Goal: Transaction & Acquisition: Purchase product/service

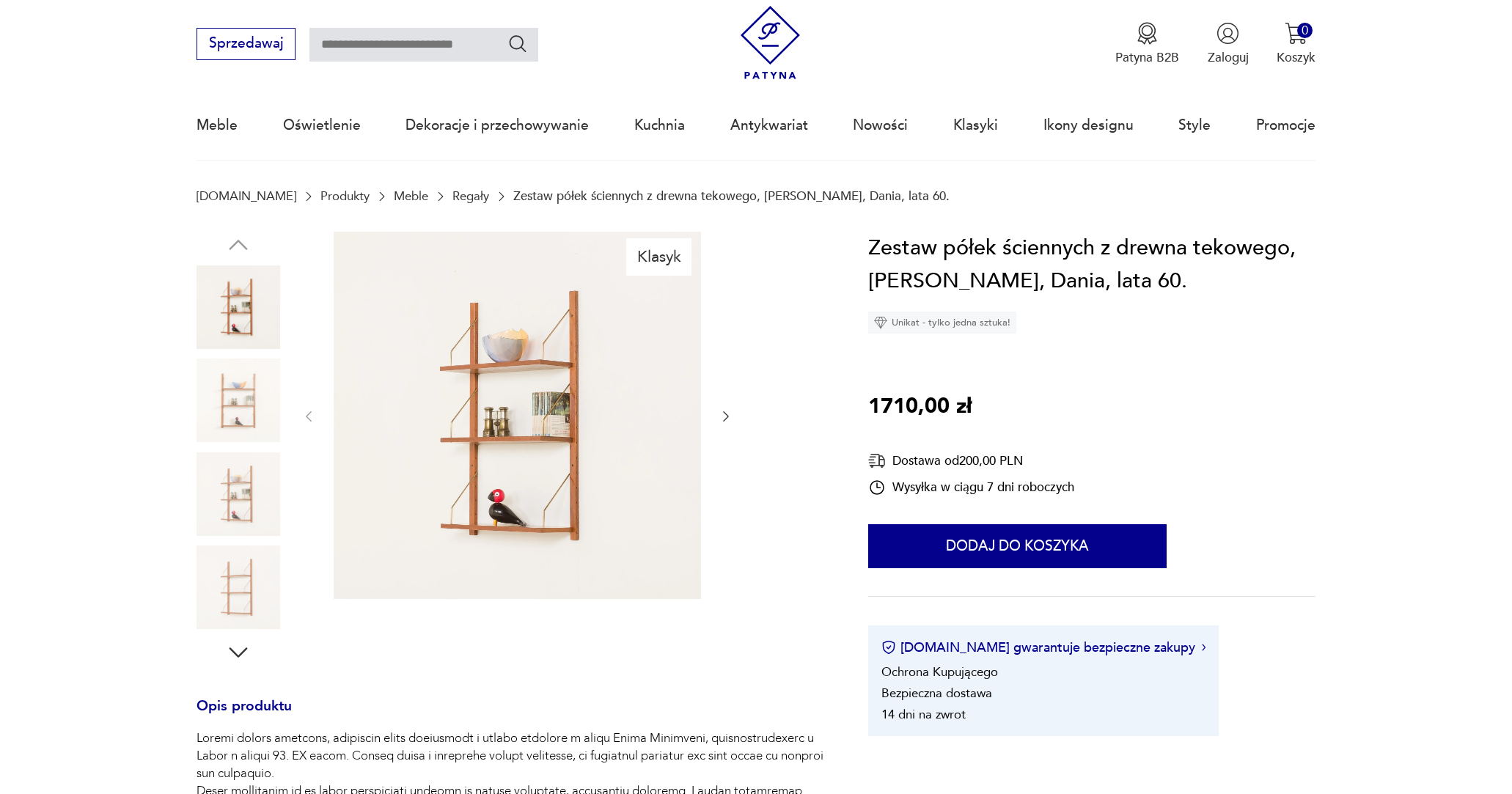
click at [235, 319] on img at bounding box center [239, 307] width 84 height 84
click at [244, 394] on img at bounding box center [239, 401] width 84 height 84
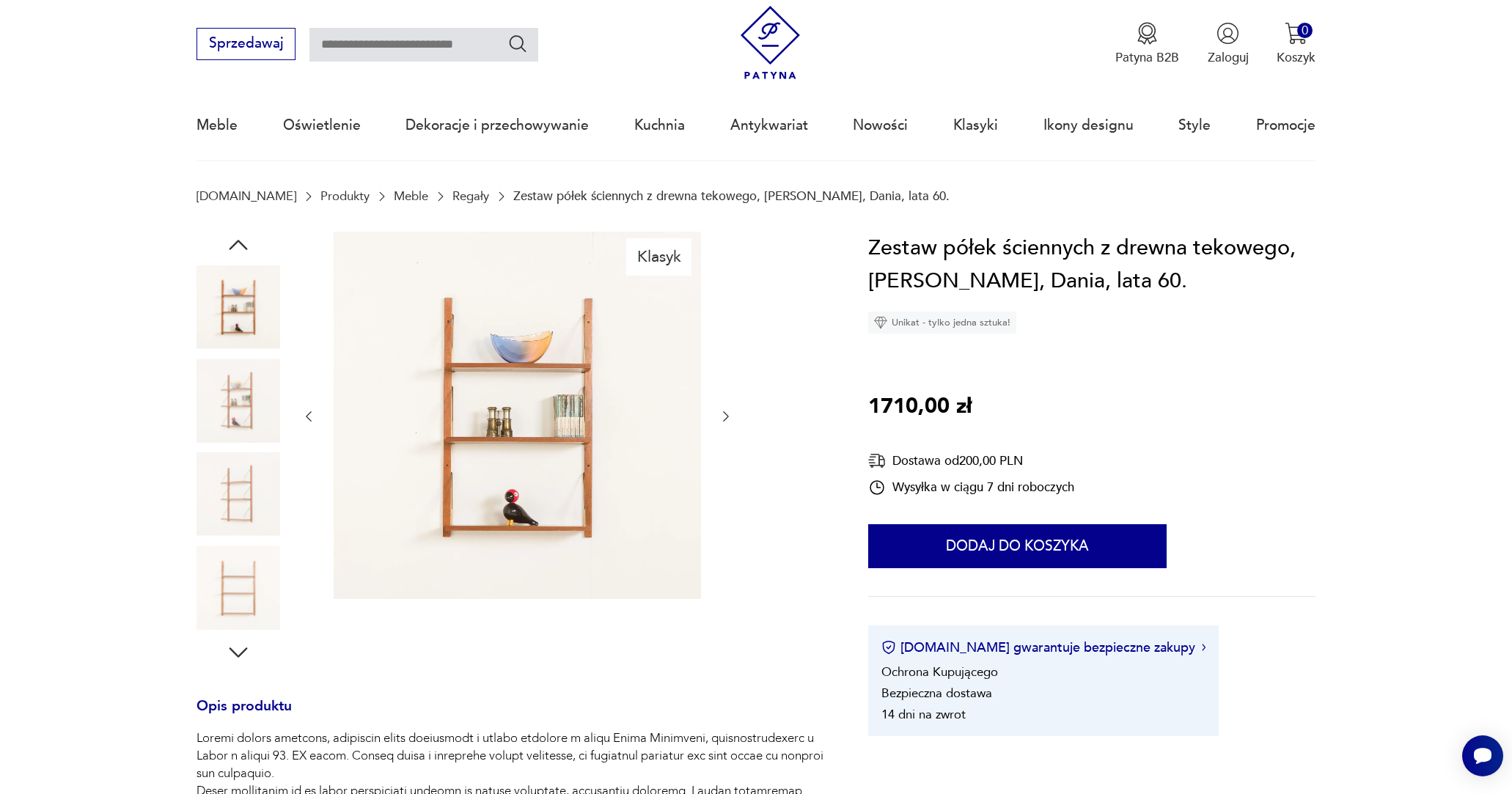
click at [255, 453] on img at bounding box center [239, 494] width 84 height 84
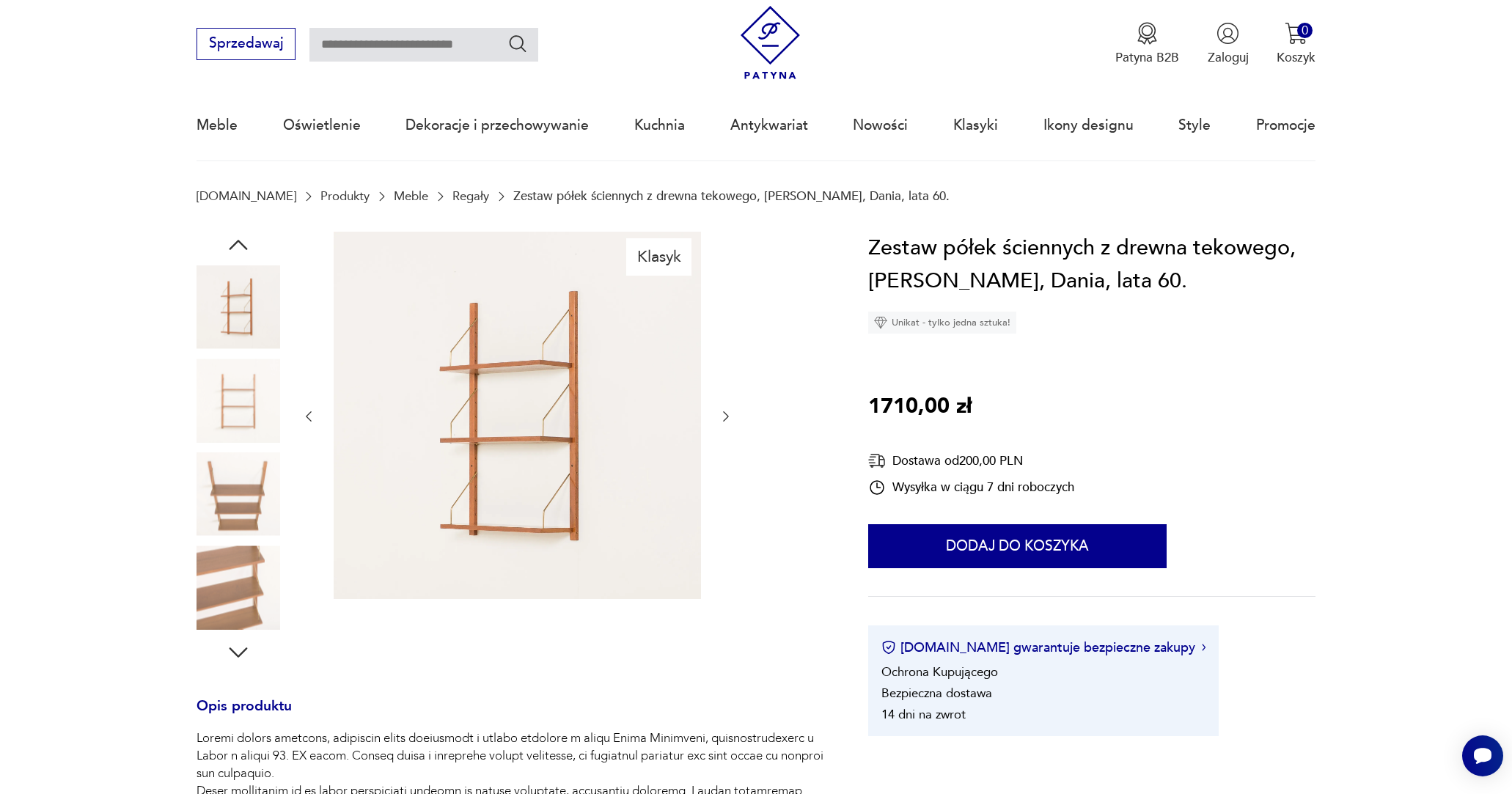
click at [252, 486] on img at bounding box center [239, 494] width 84 height 84
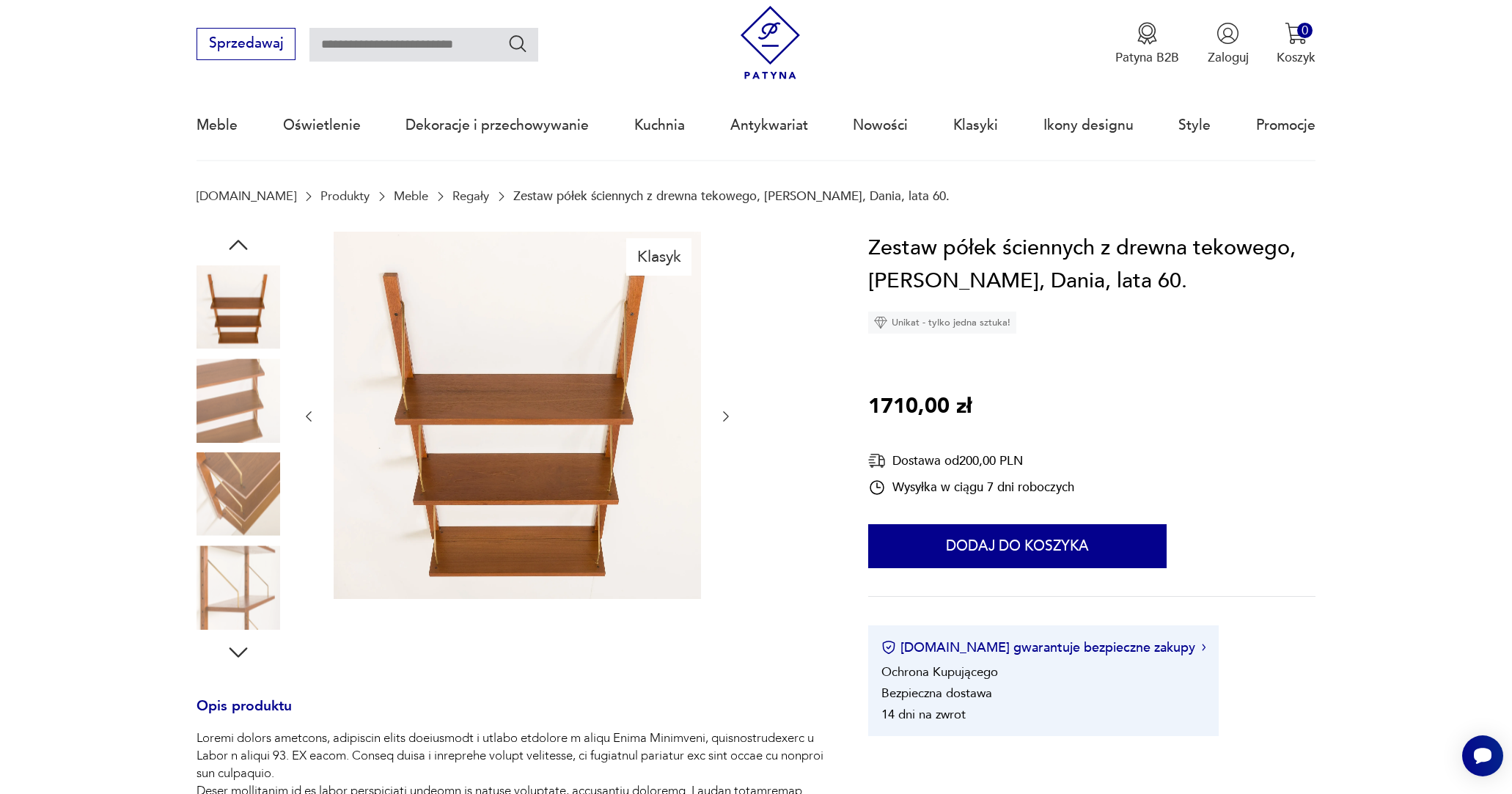
click at [250, 563] on img at bounding box center [239, 587] width 84 height 84
